Goal: Information Seeking & Learning: Check status

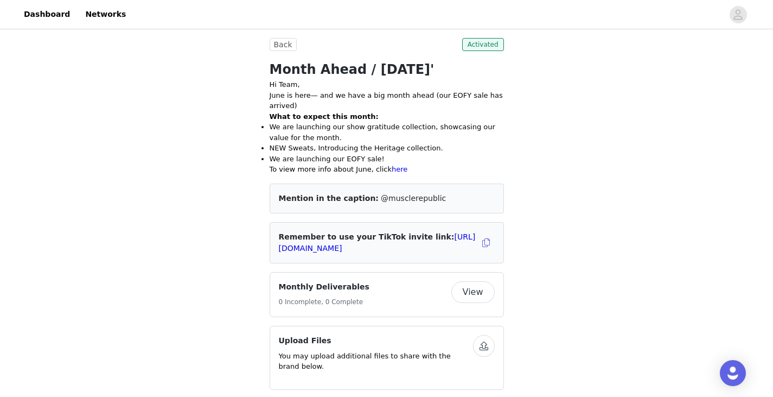
scroll to position [217, 0]
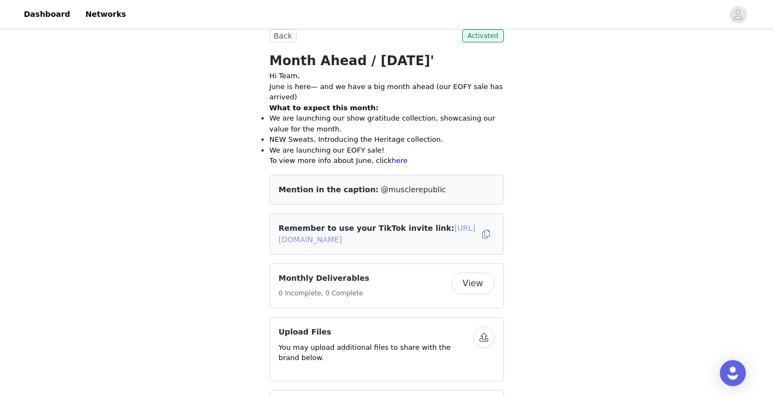
click at [364, 229] on link "[URL][DOMAIN_NAME]" at bounding box center [377, 234] width 197 height 20
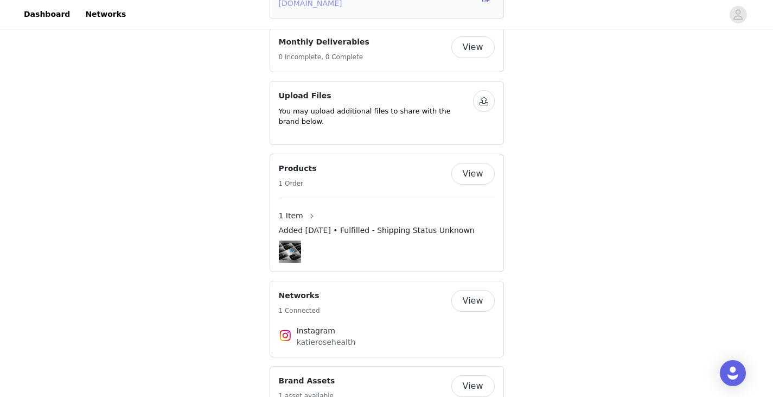
scroll to position [488, 0]
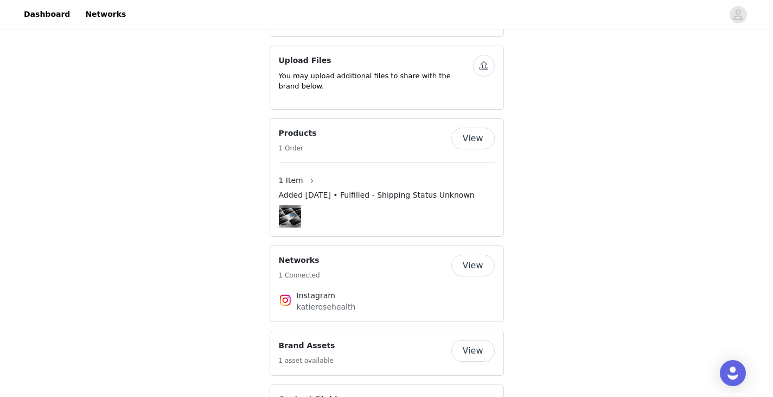
click at [471, 128] on button "View" at bounding box center [473, 139] width 43 height 22
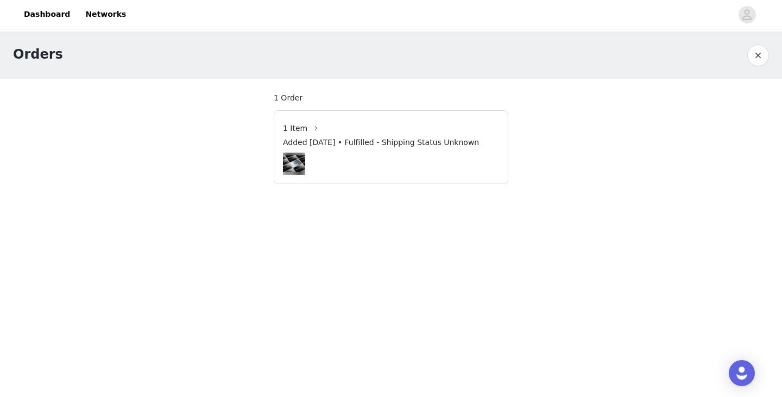
click at [296, 162] on img at bounding box center [294, 163] width 22 height 17
click at [757, 53] on button "button" at bounding box center [758, 56] width 22 height 22
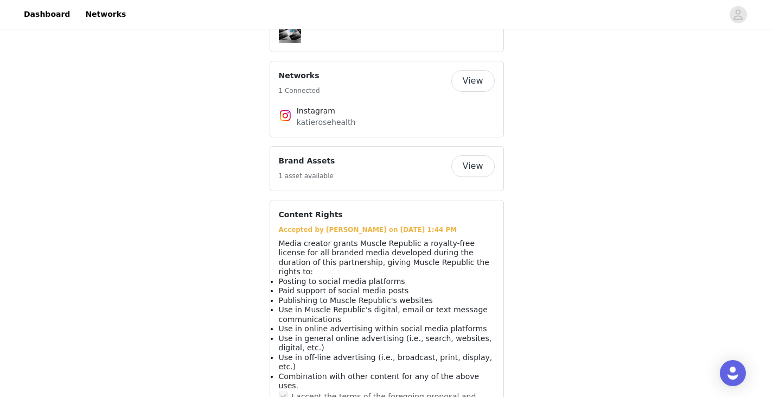
scroll to position [690, 0]
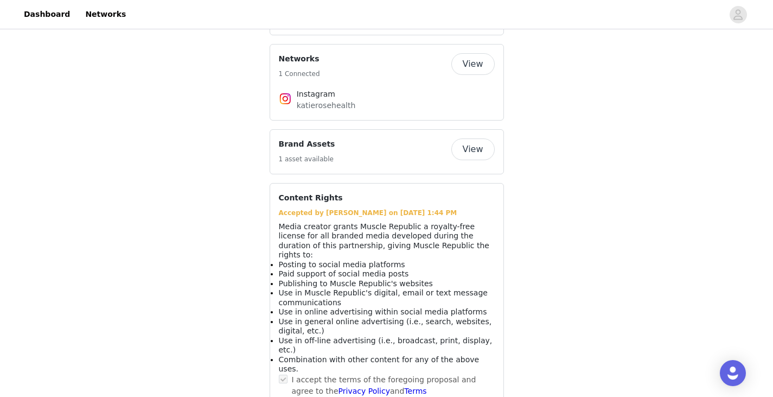
click at [485, 138] on button "View" at bounding box center [473, 149] width 43 height 22
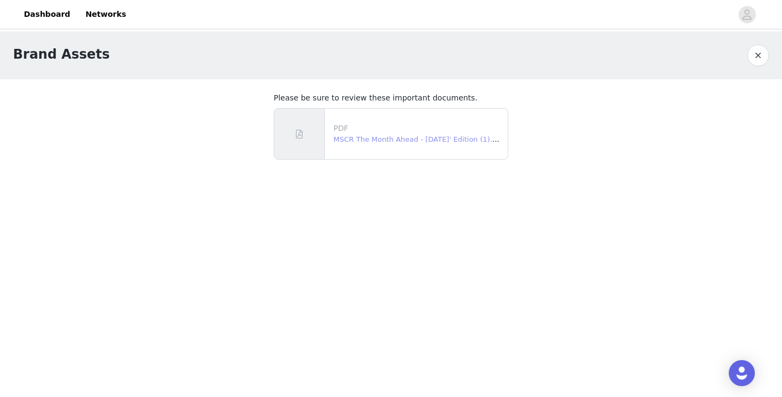
click at [334, 138] on link "MSCR The Month Ahead - [DATE]' Edition (1).pdf" at bounding box center [418, 139] width 170 height 8
click at [347, 139] on link "MSCR The Month Ahead - [DATE]' Edition (1).pdf" at bounding box center [418, 139] width 170 height 8
click at [760, 55] on button "button" at bounding box center [758, 56] width 22 height 22
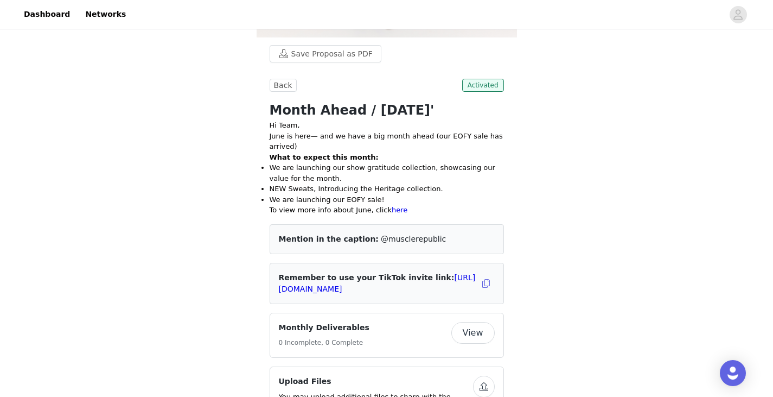
scroll to position [163, 0]
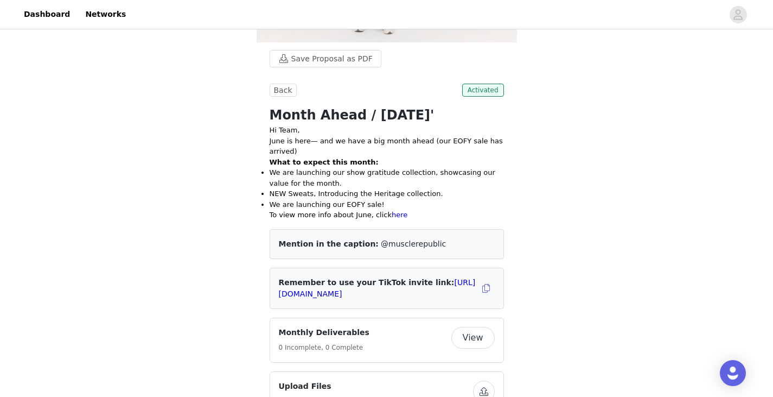
click at [461, 327] on button "View" at bounding box center [473, 338] width 43 height 22
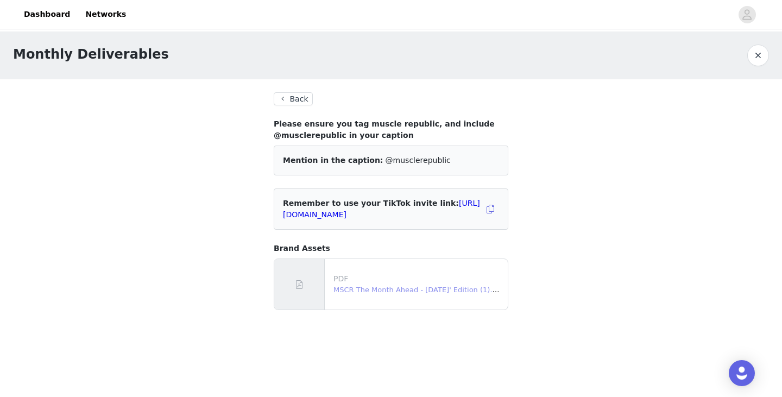
click at [358, 288] on link "MSCR The Month Ahead - [DATE]' Edition (1).pdf" at bounding box center [418, 289] width 170 height 8
click at [291, 103] on button "Back" at bounding box center [293, 98] width 39 height 13
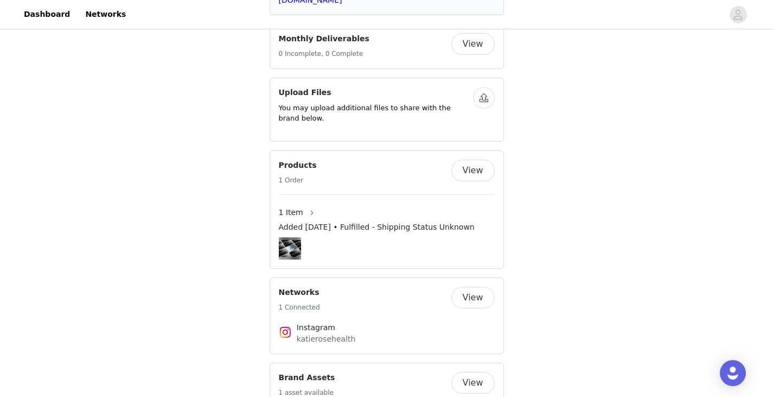
scroll to position [472, 0]
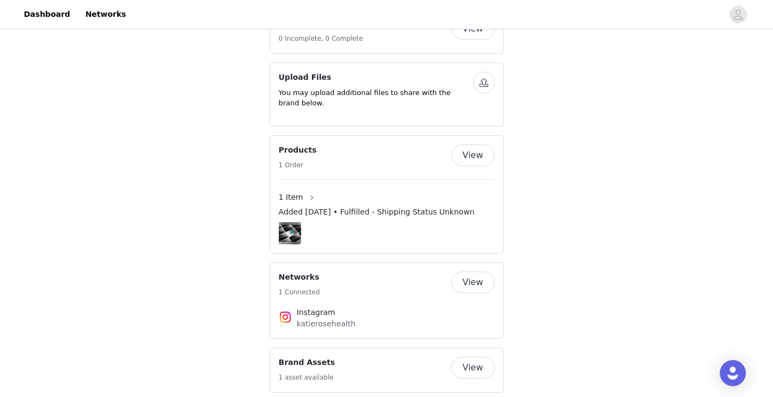
click at [472, 144] on button "View" at bounding box center [473, 155] width 43 height 22
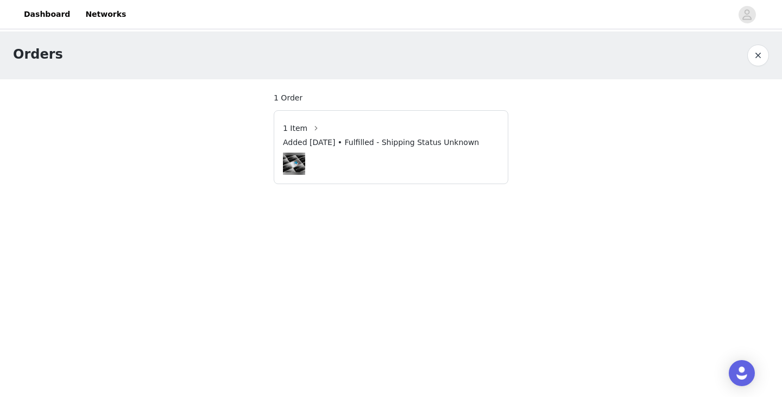
click at [297, 145] on span "Added [DATE] • Fulfilled - Shipping Status Unknown" at bounding box center [381, 142] width 196 height 11
click at [297, 121] on div "1 Item" at bounding box center [304, 127] width 42 height 17
click at [383, 158] on div at bounding box center [391, 164] width 216 height 22
